Goal: Task Accomplishment & Management: Complete application form

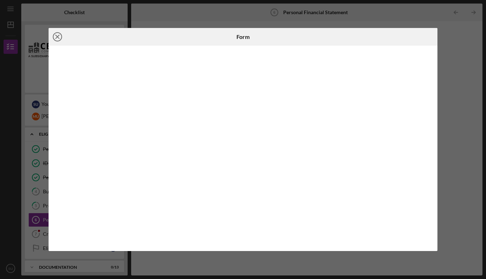
click at [56, 34] on icon "Icon/Close" at bounding box center [58, 37] width 18 height 18
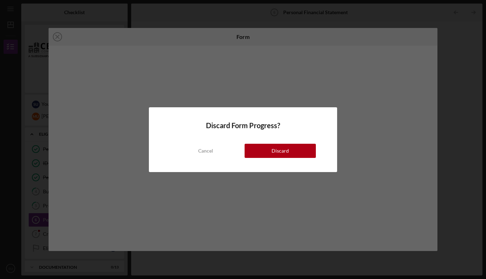
click at [208, 149] on div "Cancel" at bounding box center [205, 151] width 15 height 14
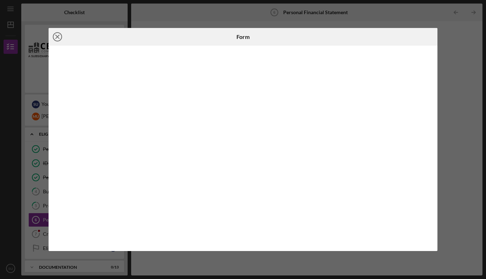
click at [58, 37] on line at bounding box center [58, 37] width 4 height 4
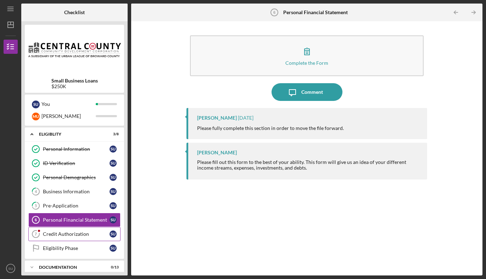
click at [90, 237] on div "Credit Authorization" at bounding box center [76, 234] width 67 height 6
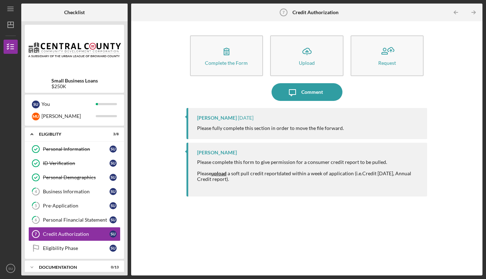
click at [220, 174] on strong "upload" at bounding box center [218, 173] width 15 height 6
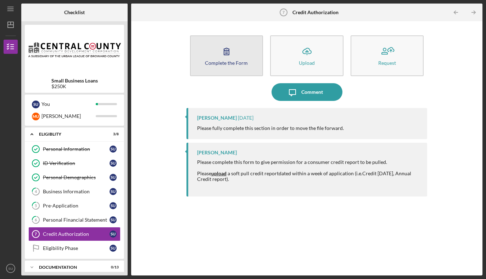
click at [221, 59] on icon "button" at bounding box center [227, 52] width 18 height 18
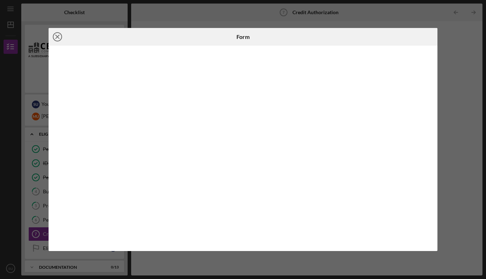
click at [60, 35] on icon "Icon/Close" at bounding box center [58, 37] width 18 height 18
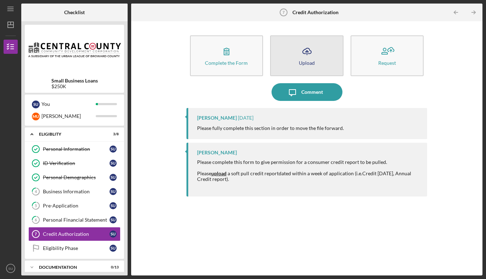
click at [328, 60] on button "Icon/Upload Upload" at bounding box center [306, 55] width 73 height 41
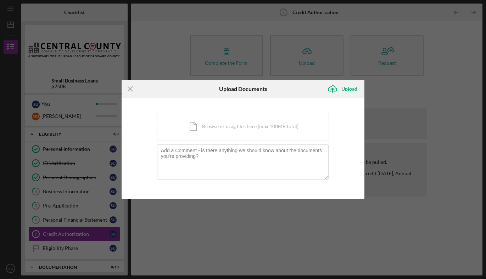
drag, startPoint x: 347, startPoint y: 91, endPoint x: 338, endPoint y: 114, distance: 25.1
click at [338, 114] on form "Icon/Menu Close Upload Documents Icon/Upload Upload You're uploading documents …" at bounding box center [243, 139] width 243 height 119
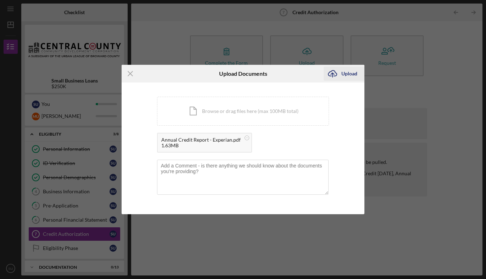
click at [347, 72] on div "Upload" at bounding box center [349, 74] width 16 height 14
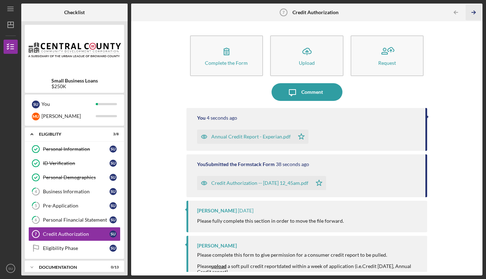
click at [471, 11] on icon "Icon/Table Pagination Arrow" at bounding box center [473, 13] width 16 height 16
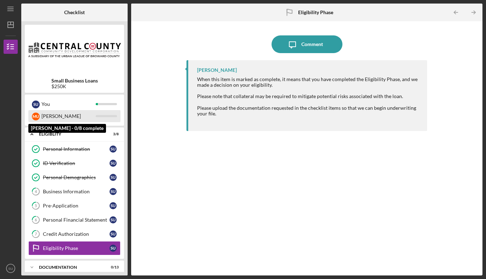
click at [102, 116] on div at bounding box center [106, 116] width 21 height 2
click at [46, 118] on div "[PERSON_NAME]" at bounding box center [68, 116] width 54 height 12
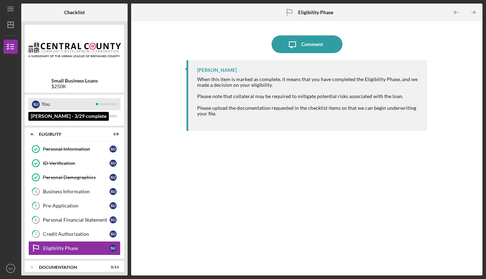
click at [105, 102] on div "S U You" at bounding box center [74, 104] width 92 height 12
